Goal: Information Seeking & Learning: Learn about a topic

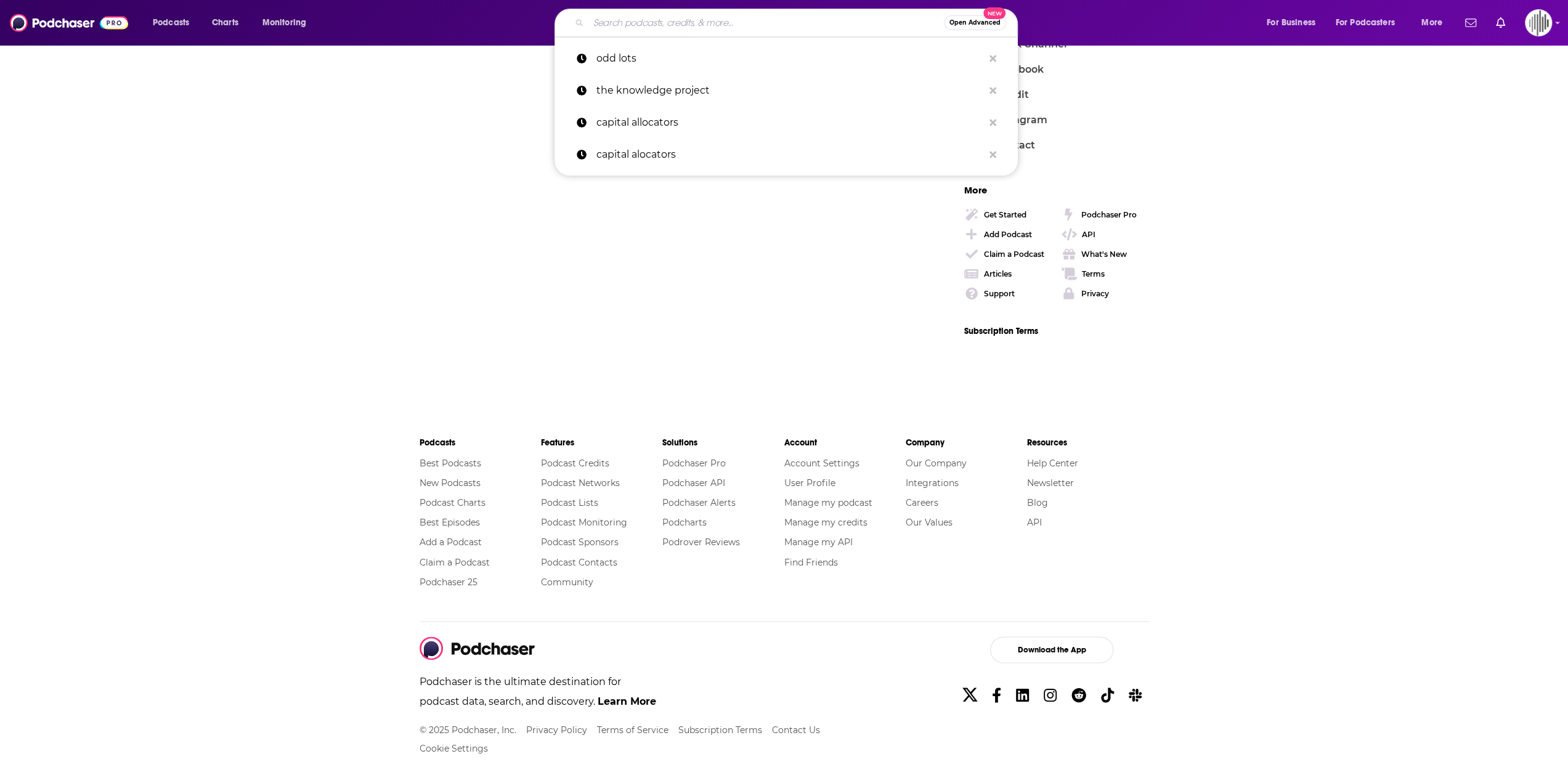
scroll to position [967, 0]
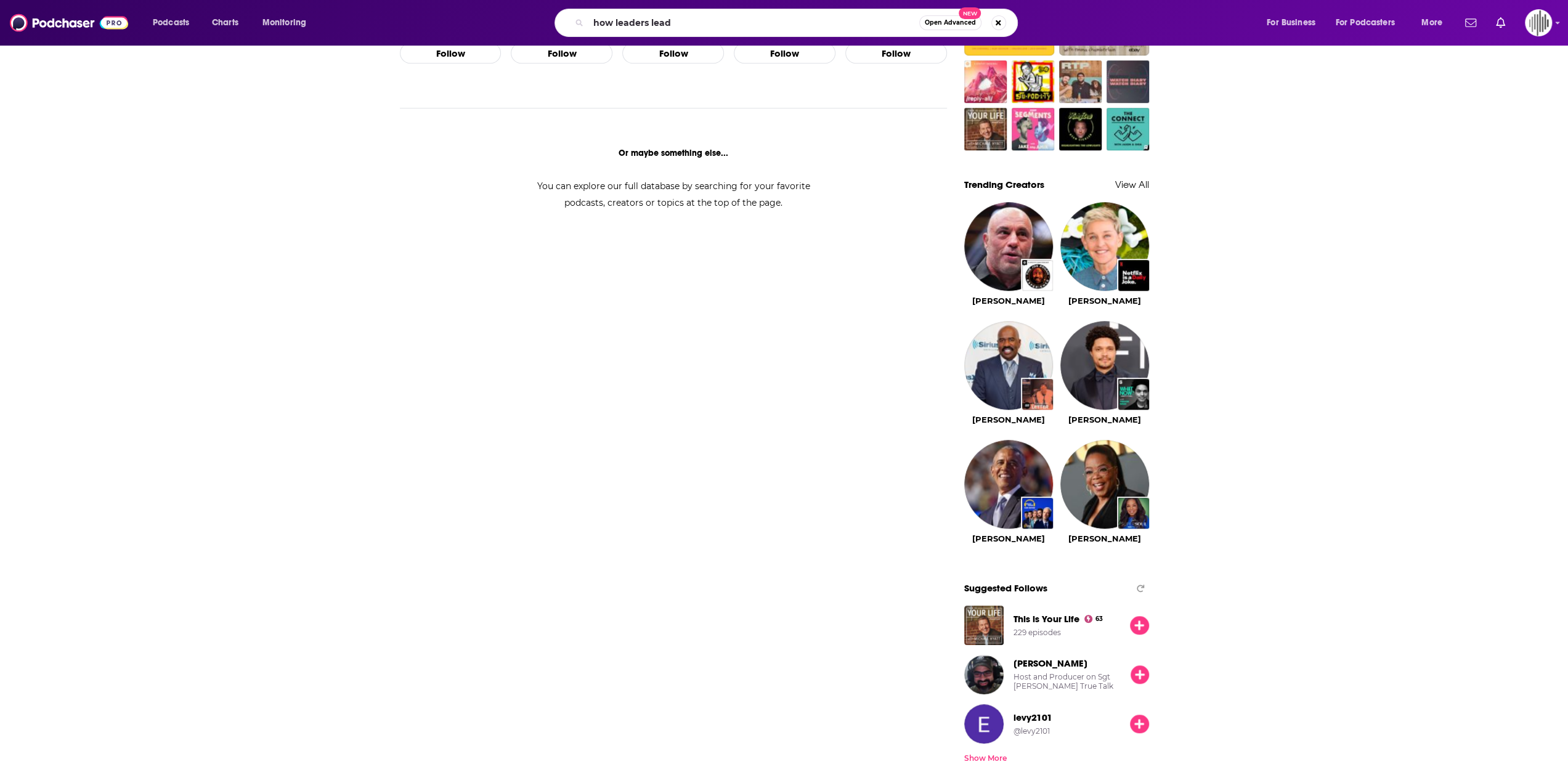
type input "how leaders lead"
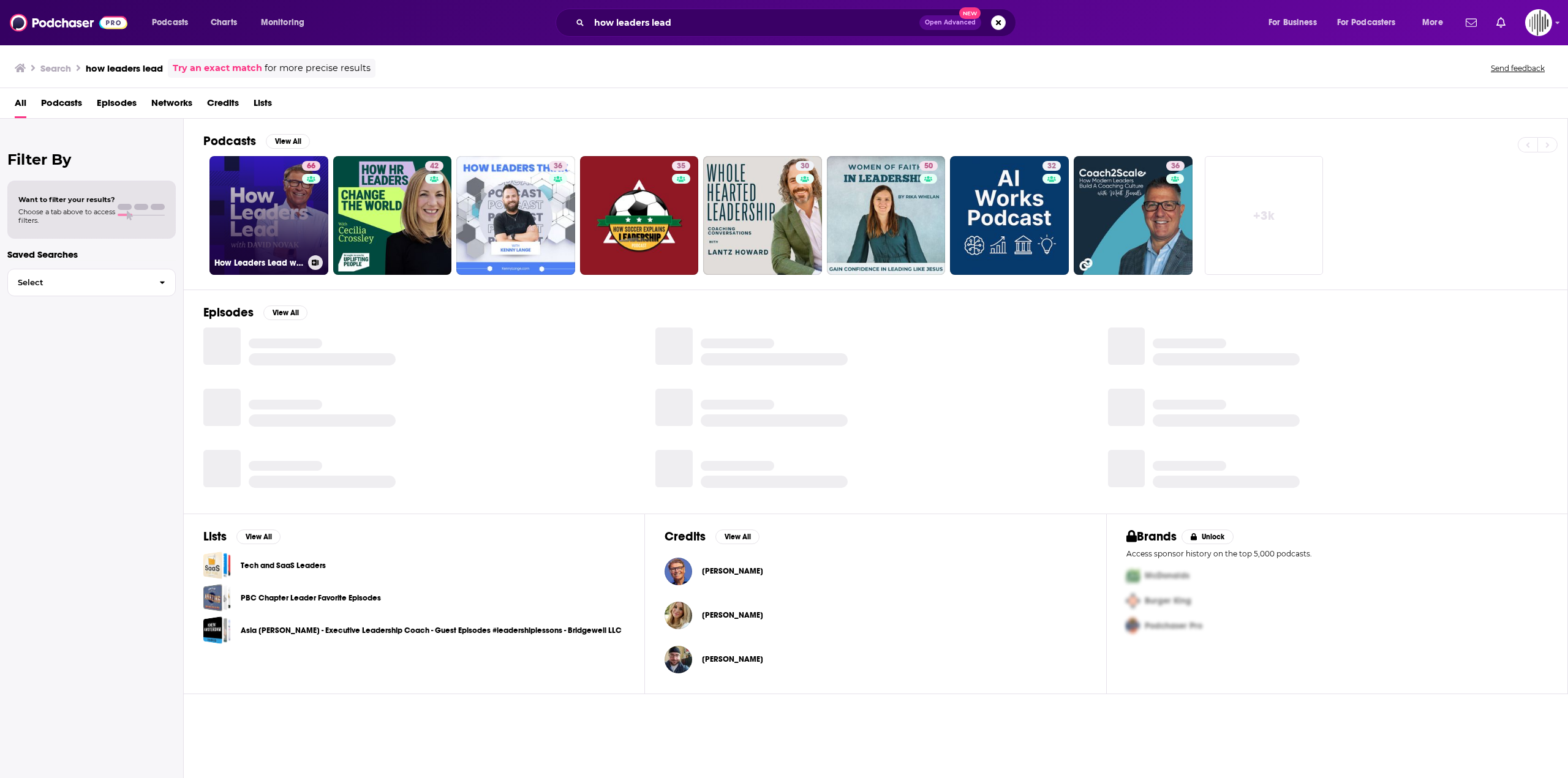
click at [278, 224] on link "66 How Leaders Lead with [PERSON_NAME]" at bounding box center [268, 215] width 119 height 119
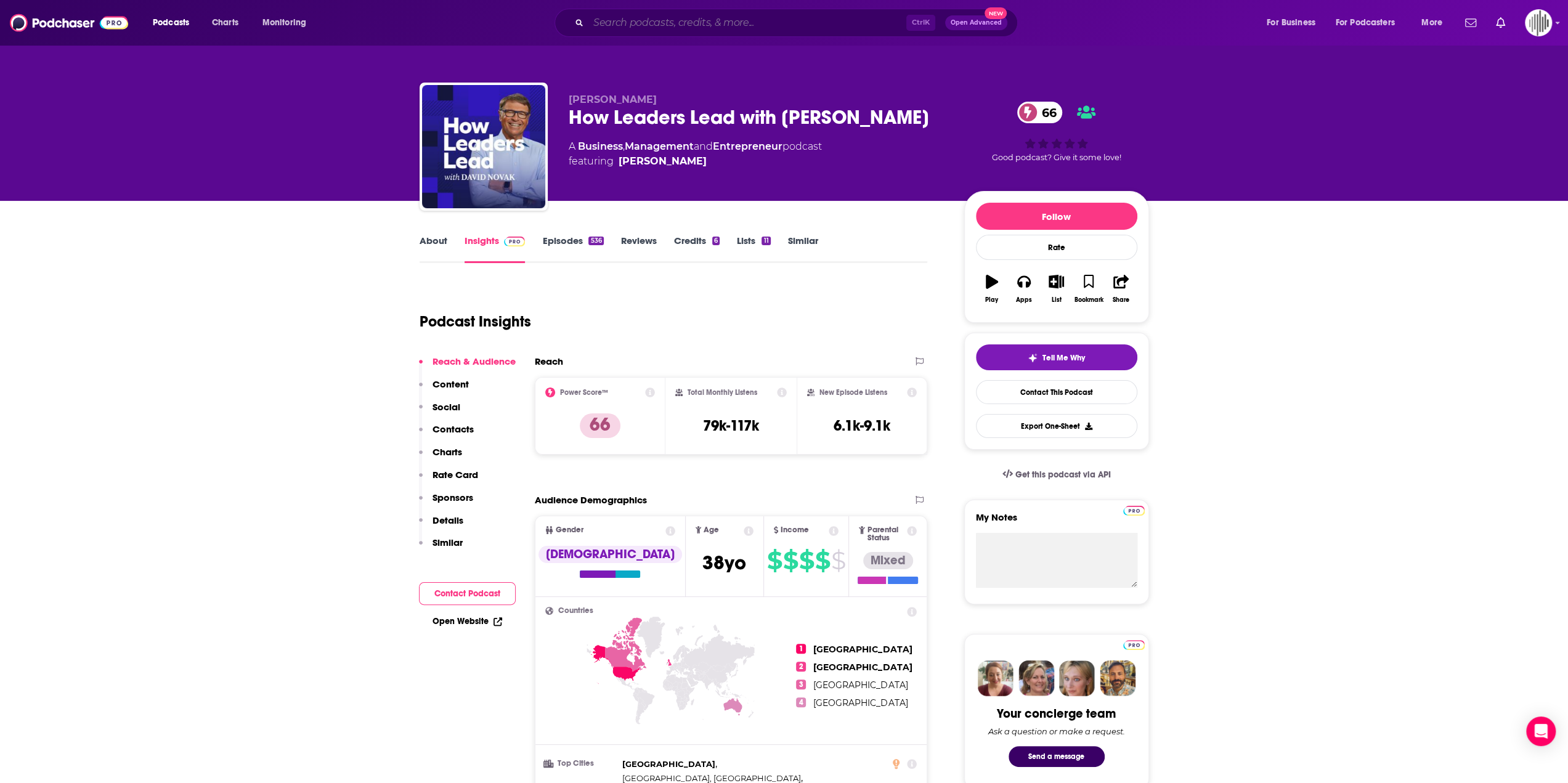
click at [741, 25] on input "Search podcasts, credits, & more..." at bounding box center [747, 22] width 318 height 20
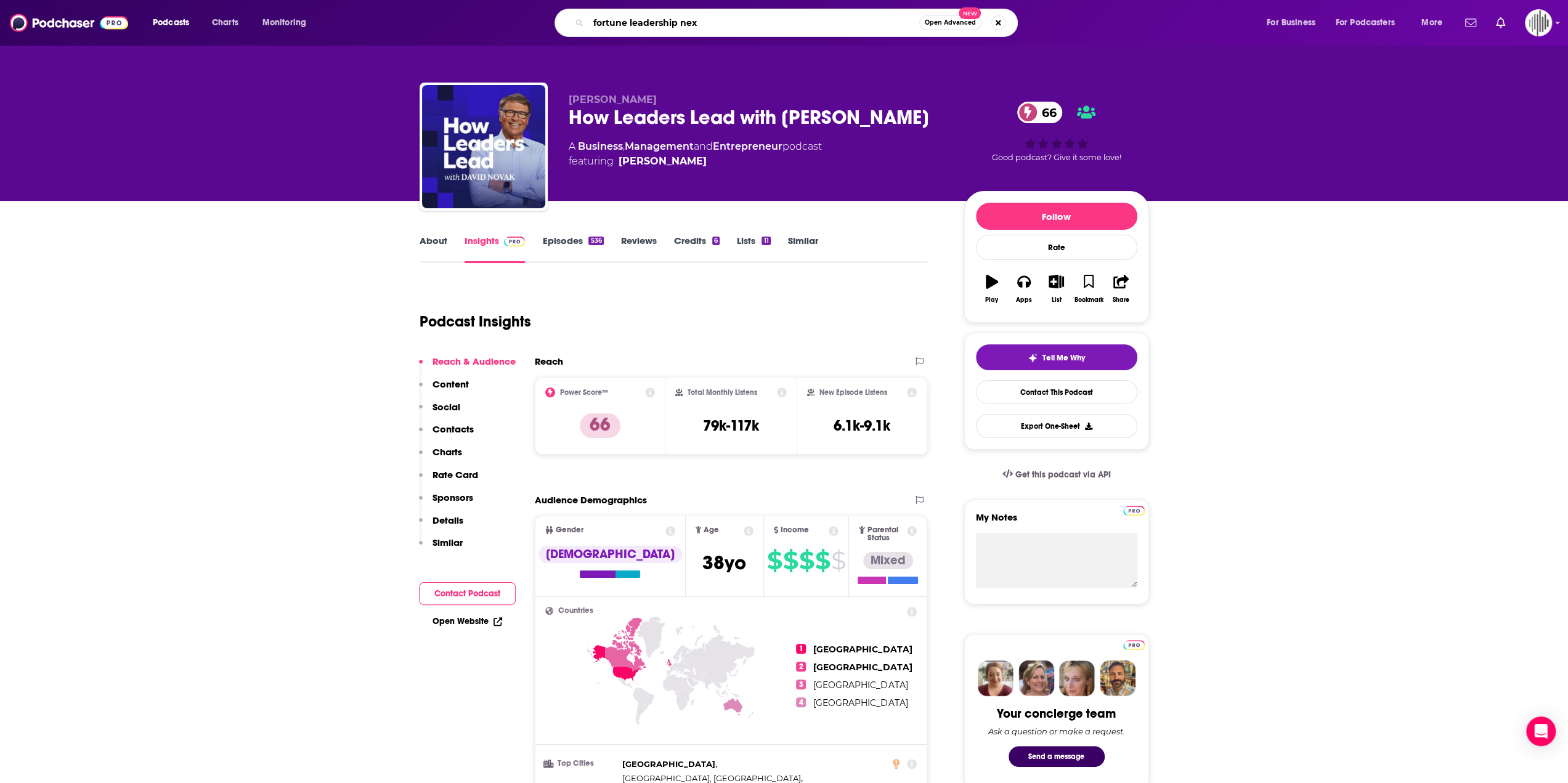
type input "fortune leadership next"
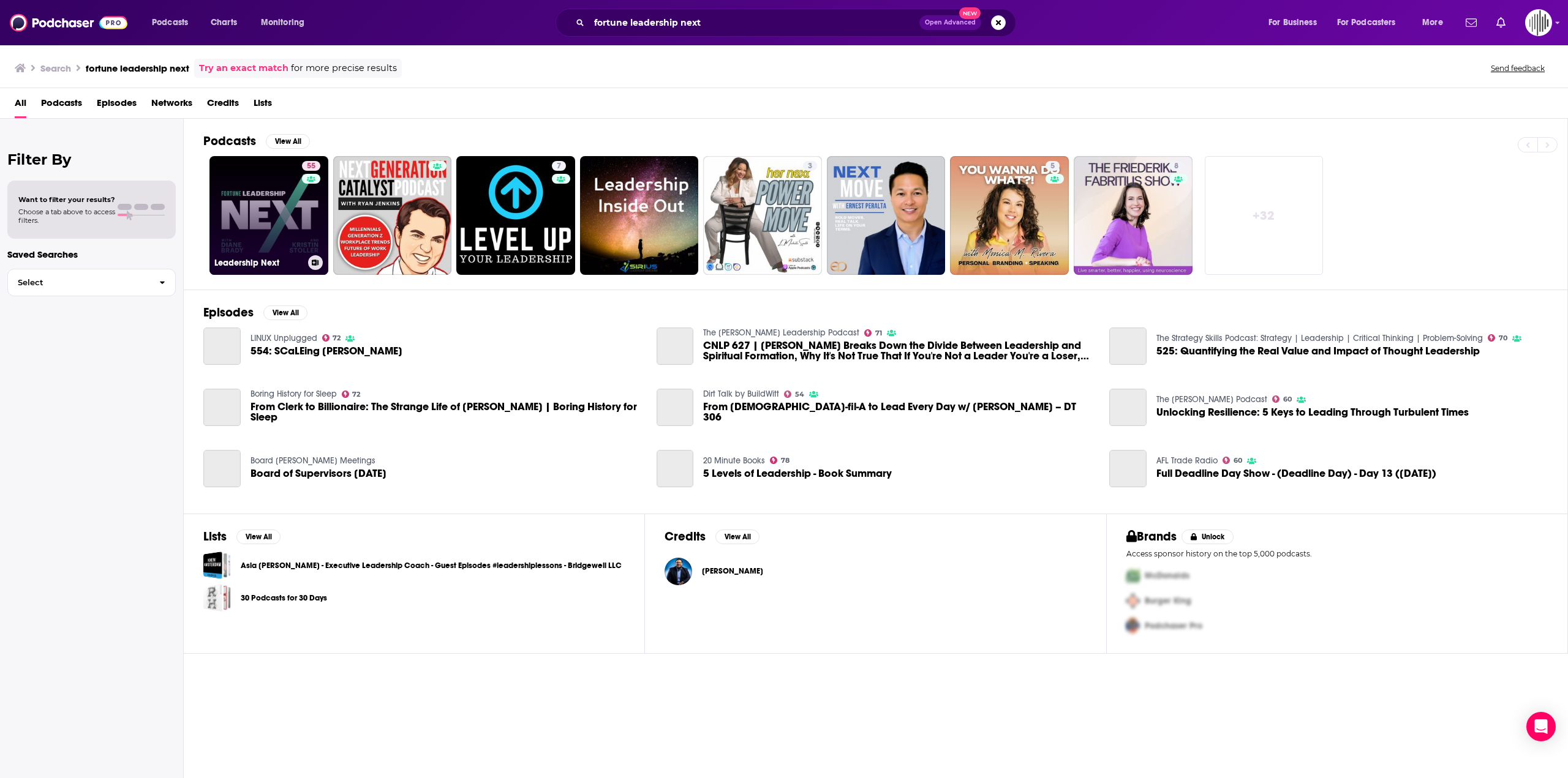
click at [268, 213] on link "55 Leadership Next" at bounding box center [268, 215] width 119 height 119
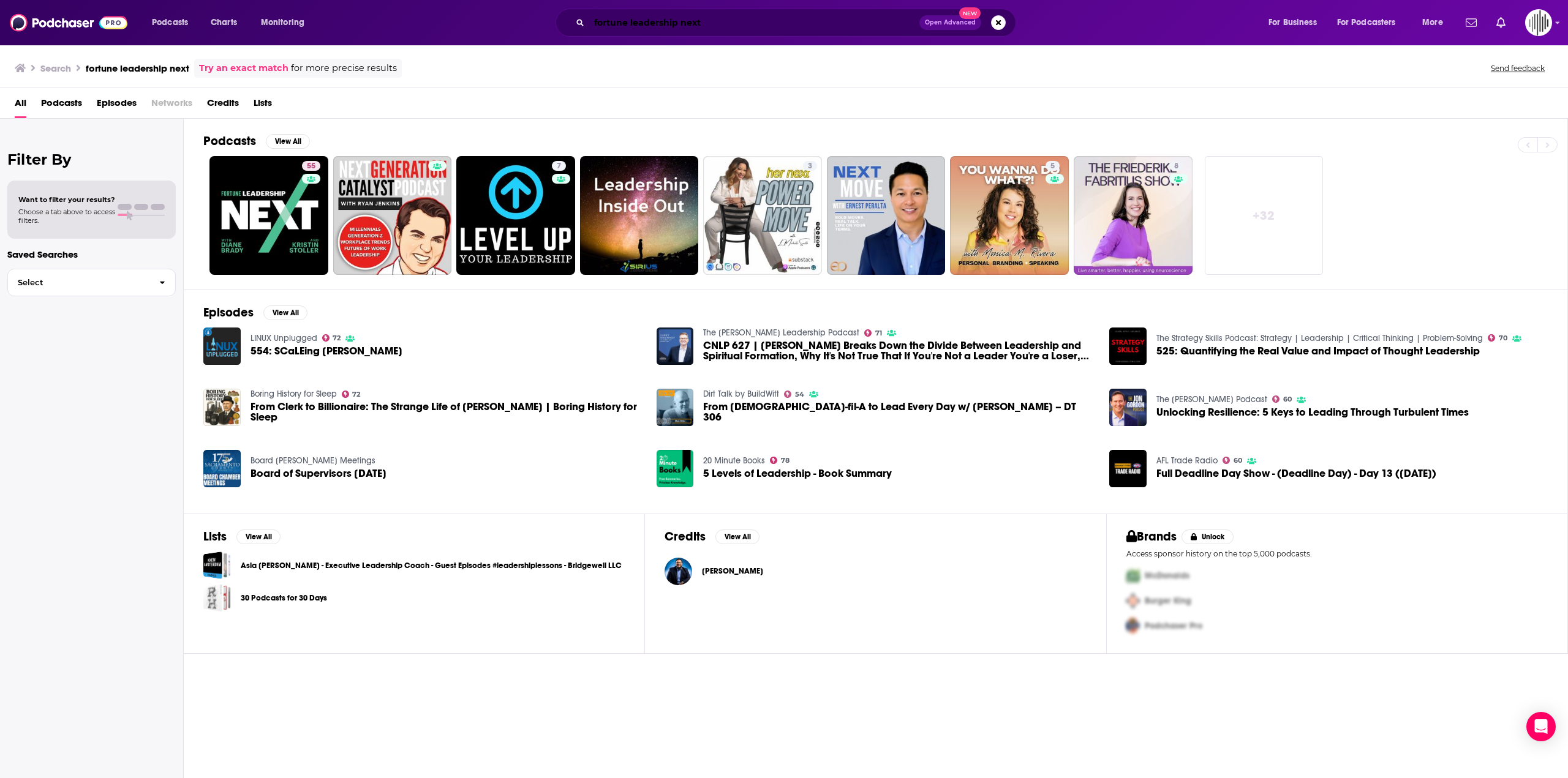
click at [647, 30] on input "fortune leadership next" at bounding box center [754, 22] width 330 height 20
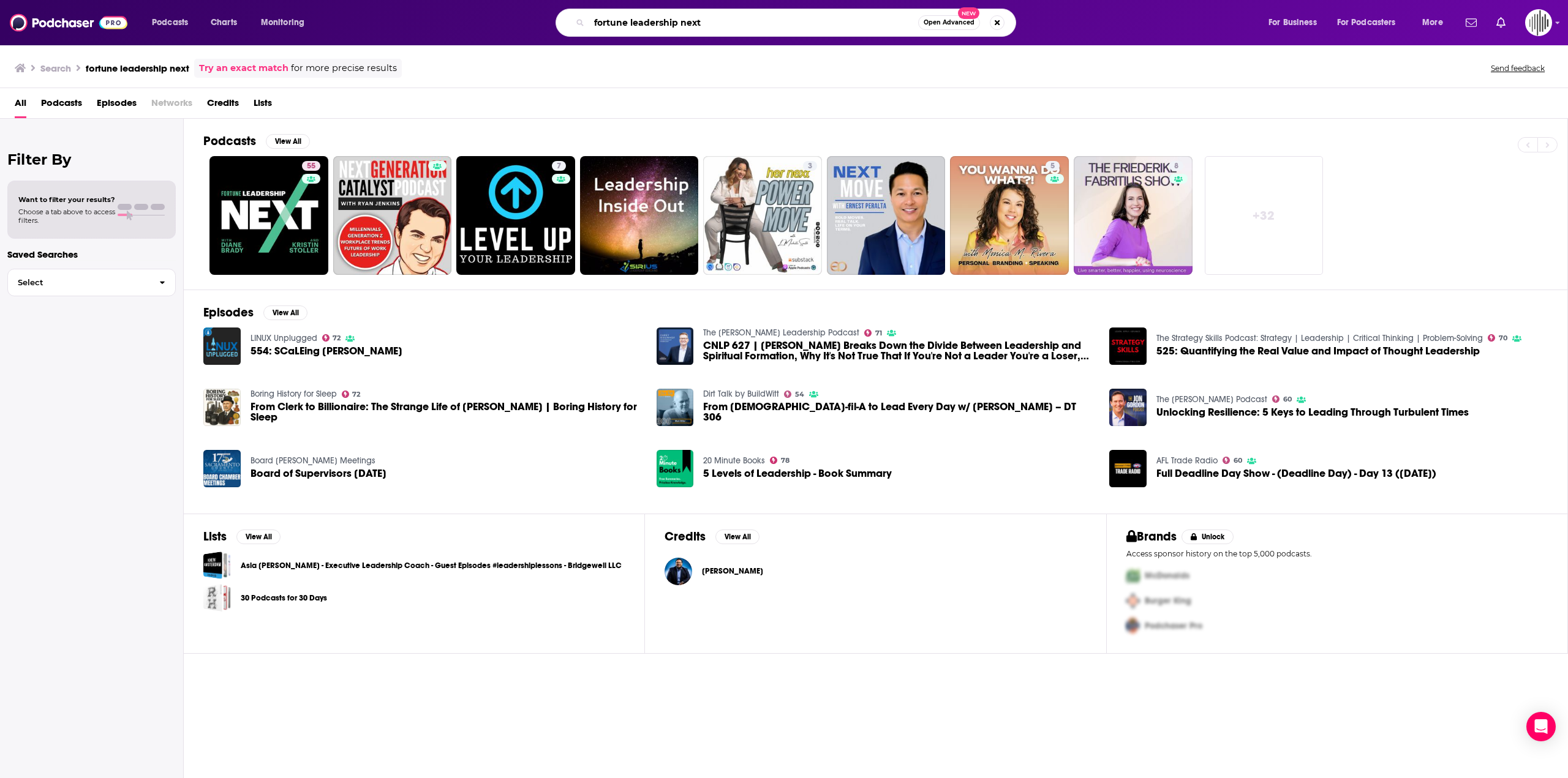
click at [647, 30] on input "fortune leadership next" at bounding box center [753, 22] width 329 height 20
type input "masters of scale"
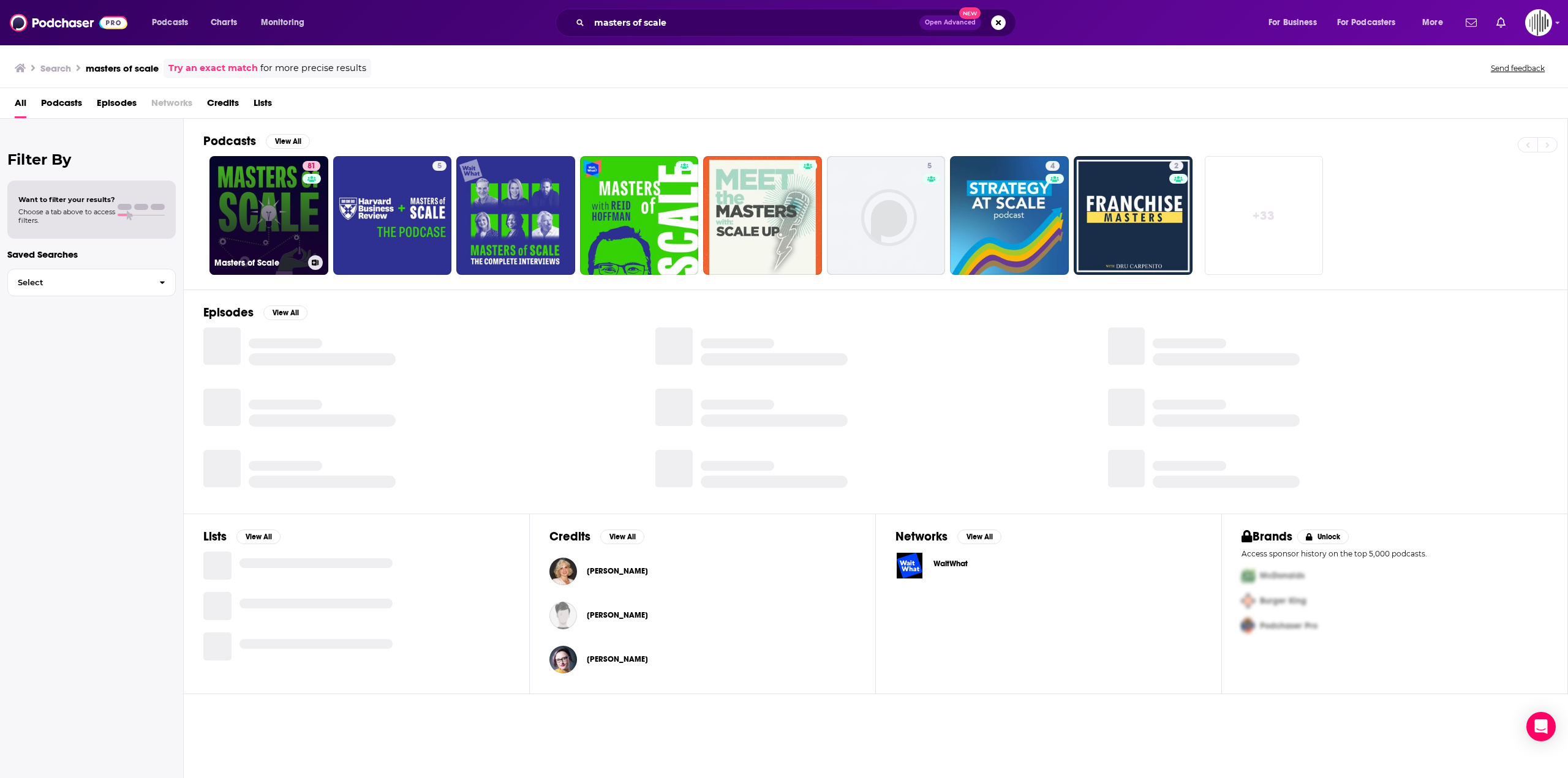
drag, startPoint x: 288, startPoint y: 225, endPoint x: 266, endPoint y: 193, distance: 38.8
click at [266, 193] on link "81 Masters of Scale" at bounding box center [268, 215] width 119 height 119
